Goal: Information Seeking & Learning: Learn about a topic

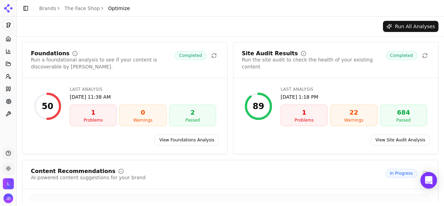
click at [184, 137] on link "View Foundations Analysis" at bounding box center [187, 139] width 64 height 11
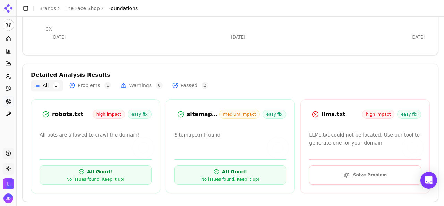
scroll to position [180, 0]
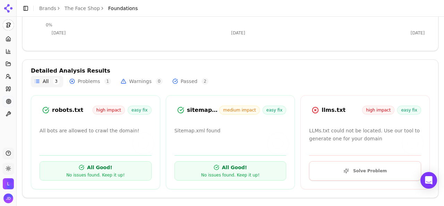
click at [84, 80] on button "Problems 1" at bounding box center [90, 81] width 49 height 11
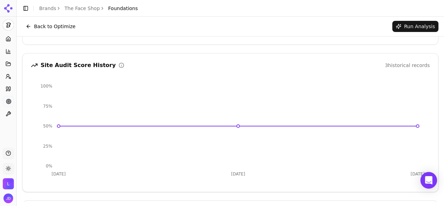
scroll to position [0, 0]
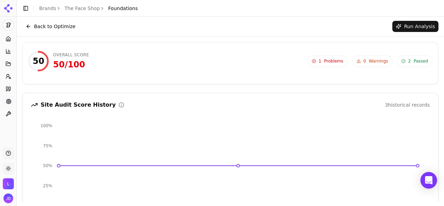
click at [62, 29] on button "Back to Optimize" at bounding box center [50, 26] width 57 height 11
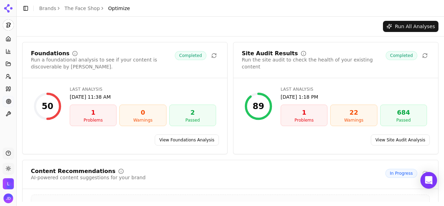
click at [295, 117] on div "Problems" at bounding box center [304, 120] width 41 height 6
click at [396, 141] on link "View Site Audit Analysis" at bounding box center [400, 139] width 59 height 11
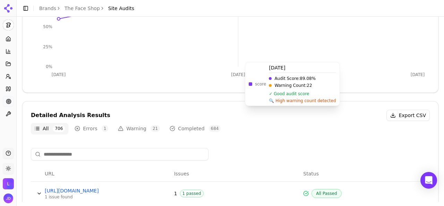
scroll to position [174, 0]
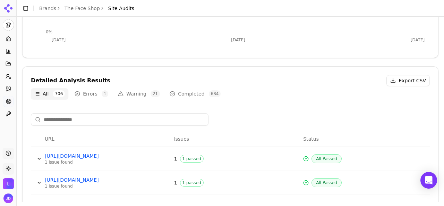
click at [83, 91] on button "Errors 1" at bounding box center [91, 93] width 41 height 11
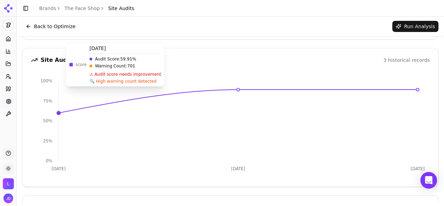
scroll to position [0, 0]
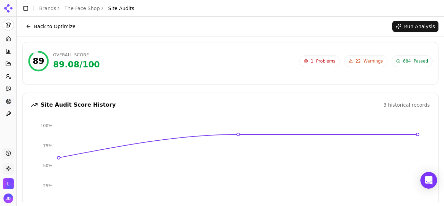
click at [79, 10] on link "The Face Shop" at bounding box center [82, 8] width 35 height 7
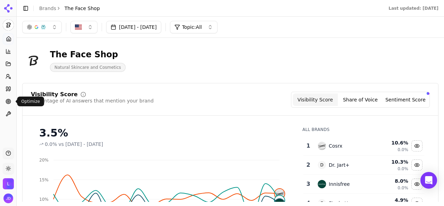
click at [6, 102] on circle at bounding box center [8, 101] width 5 height 5
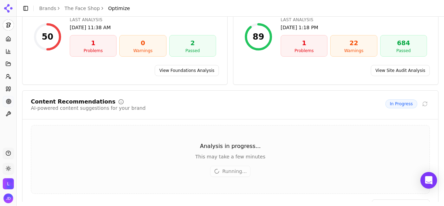
scroll to position [91, 0]
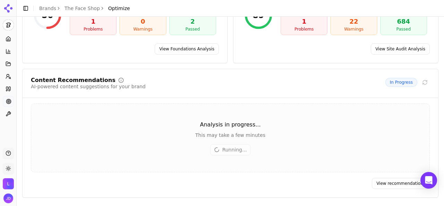
click at [380, 179] on link "View recommendations" at bounding box center [401, 183] width 58 height 11
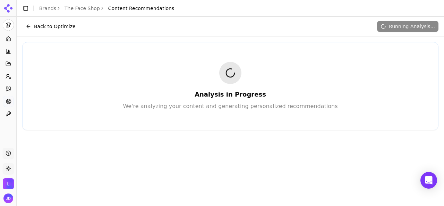
click at [60, 29] on button "Back to Optimize" at bounding box center [50, 26] width 57 height 11
